Goal: Task Accomplishment & Management: Manage account settings

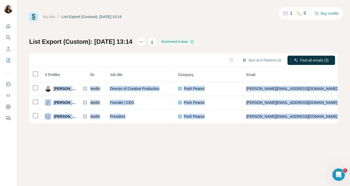
scroll to position [0, 117]
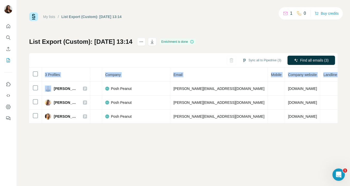
drag, startPoint x: 54, startPoint y: 89, endPoint x: 346, endPoint y: 119, distance: 294.0
click at [346, 119] on div "My lists / List Export (Custom): 02/10/2025 13:14 1 0 Buy credits List Export (…" at bounding box center [183, 93] width 333 height 186
copy table "3 Profiles Status LinkedIn Job title Company Email Mobile Company website Landl…"
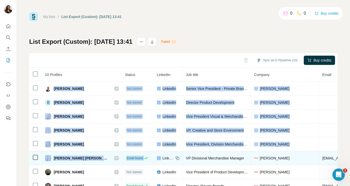
drag, startPoint x: 54, startPoint y: 88, endPoint x: 138, endPoint y: 154, distance: 106.9
click at [138, 154] on tbody "[PERSON_NAME] Not started LinkedIn Senior Vice President - Private Brands & Sou…" at bounding box center [266, 151] width 474 height 139
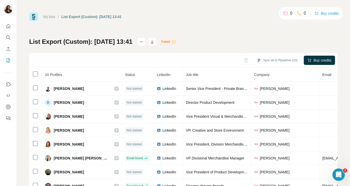
click at [192, 59] on div "Sync all to Pipedrive (10) Buy credits" at bounding box center [183, 60] width 308 height 15
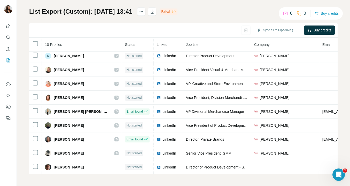
scroll to position [17, 0]
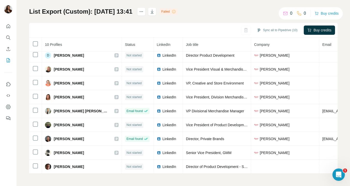
click at [176, 11] on icon at bounding box center [174, 12] width 4 height 4
click at [9, 108] on icon "Dashboard" at bounding box center [8, 107] width 2 height 2
click at [155, 12] on icon "button" at bounding box center [151, 11] width 5 height 5
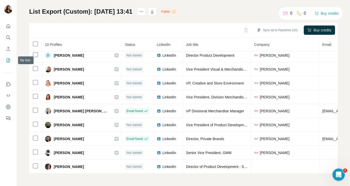
click at [9, 62] on icon "My lists" at bounding box center [8, 60] width 5 height 5
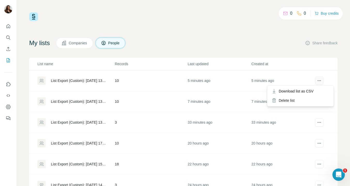
click at [318, 82] on icon "actions" at bounding box center [318, 80] width 5 height 5
click at [71, 81] on div "List Export (Custom): [DATE] 13:42" at bounding box center [78, 80] width 55 height 5
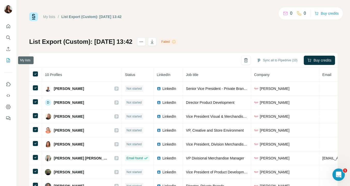
click at [9, 60] on icon "My lists" at bounding box center [8, 60] width 5 height 5
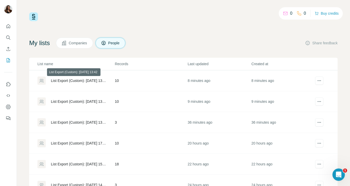
click at [66, 81] on div "List Export (Custom): [DATE] 13:42" at bounding box center [78, 80] width 55 height 5
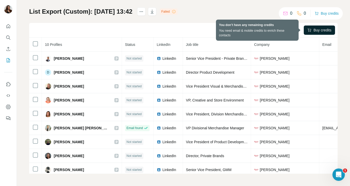
click at [317, 31] on span "Buy credits" at bounding box center [322, 30] width 18 height 5
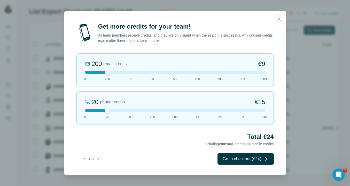
click at [279, 20] on icon "button" at bounding box center [278, 19] width 5 height 5
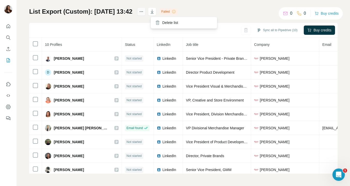
click at [144, 11] on icon "actions" at bounding box center [141, 11] width 5 height 5
click at [144, 12] on icon "actions" at bounding box center [141, 11] width 5 height 5
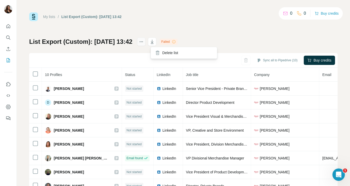
click at [144, 40] on icon "actions" at bounding box center [141, 41] width 5 height 5
